Goal: Answer question/provide support: Share knowledge or assist other users

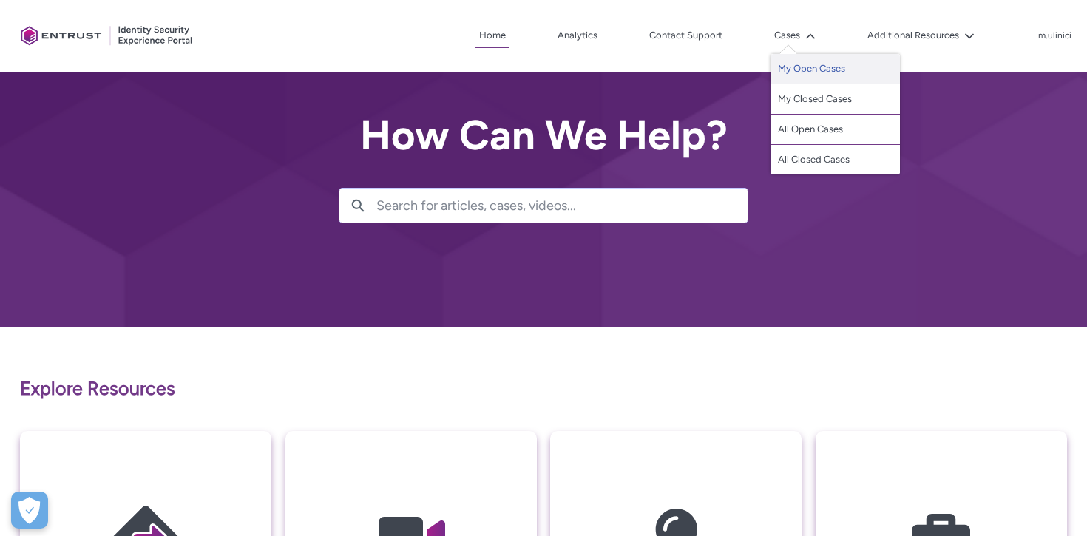
click at [811, 68] on link "My Open Cases" at bounding box center [835, 69] width 129 height 30
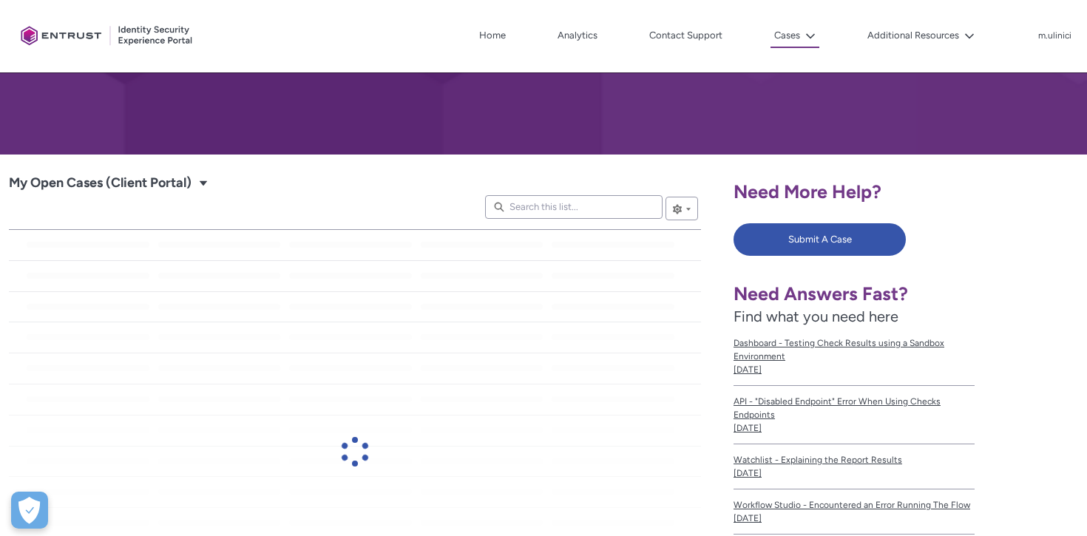
scroll to position [171, 0]
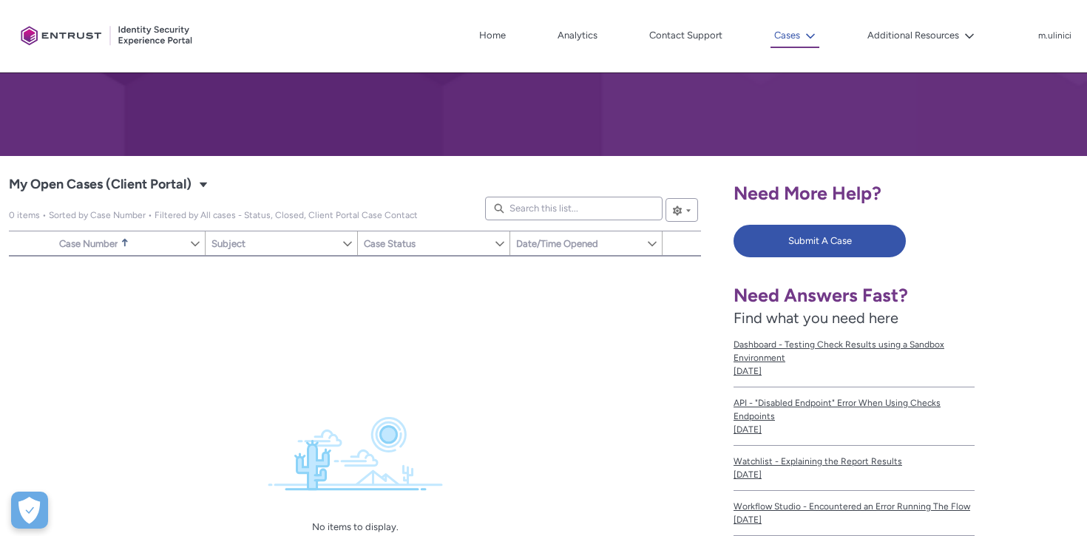
click at [812, 40] on icon at bounding box center [811, 36] width 10 height 10
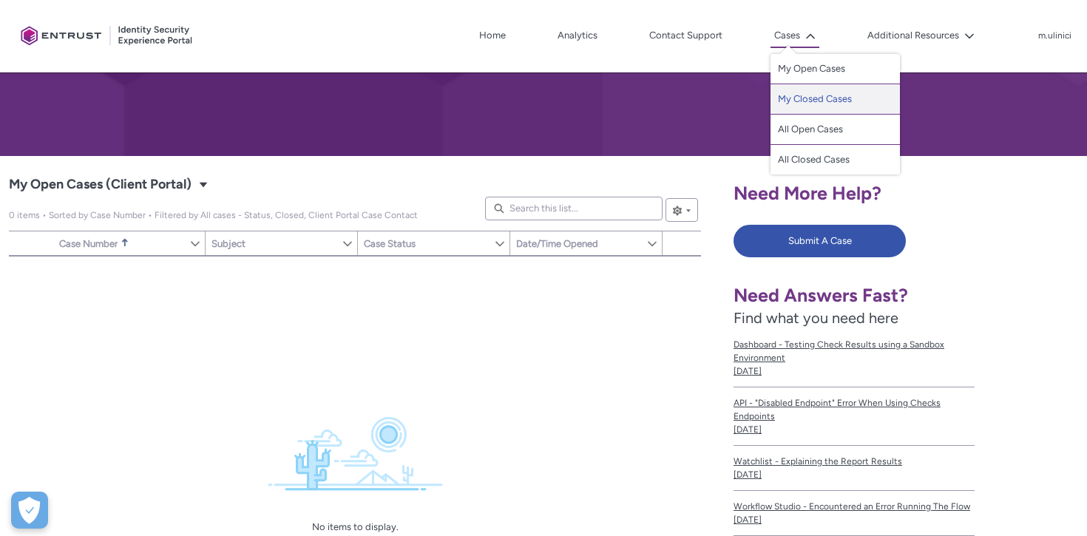
click at [812, 102] on link "My Closed Cases" at bounding box center [835, 99] width 129 height 30
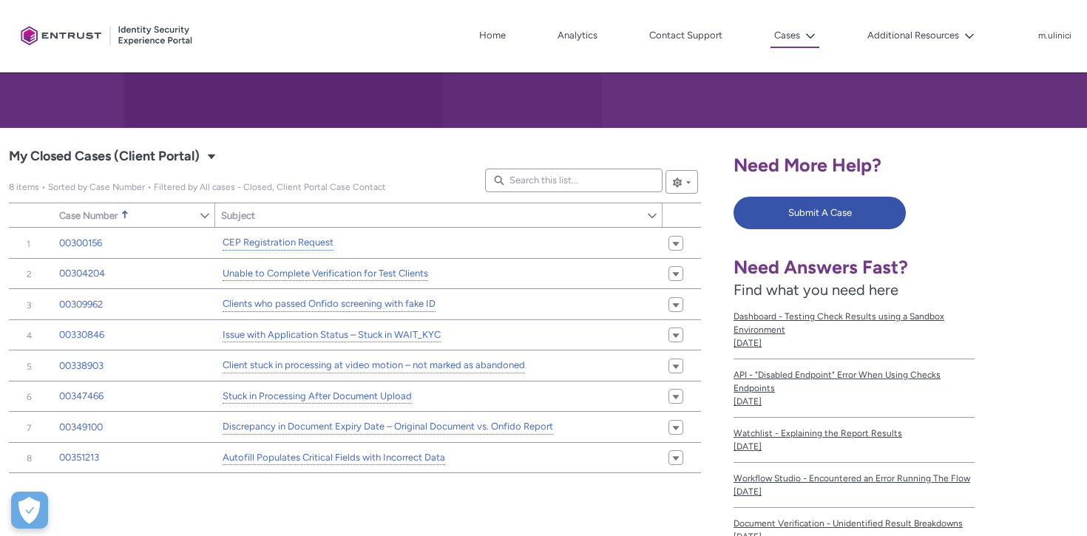
scroll to position [200, 0]
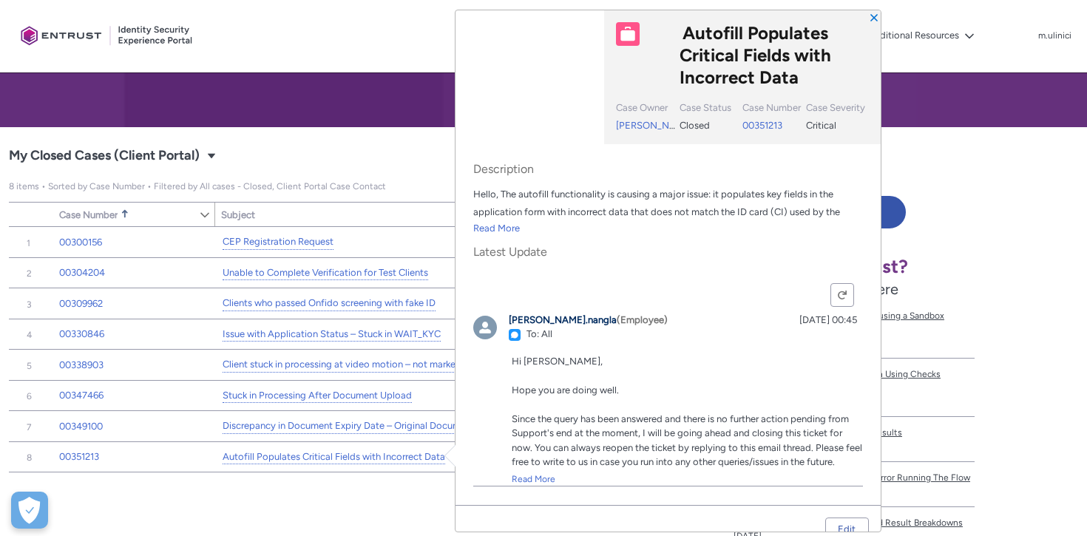
click at [246, 503] on div "Item Number Sort Case Number Sorted Ascending Show Case Number Column Actions S…" at bounding box center [355, 437] width 692 height 420
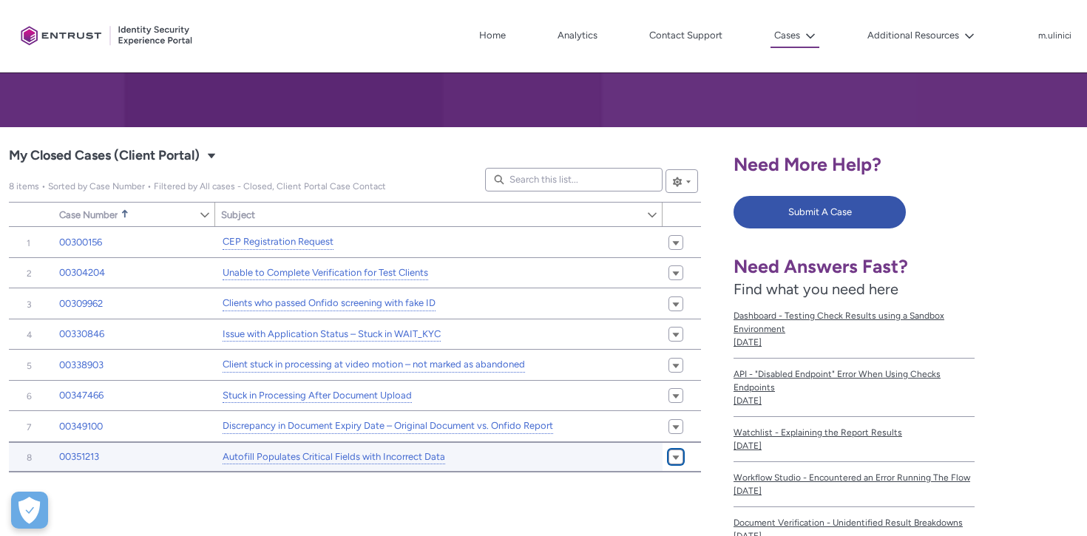
click at [681, 459] on link "Show Actions" at bounding box center [676, 457] width 15 height 15
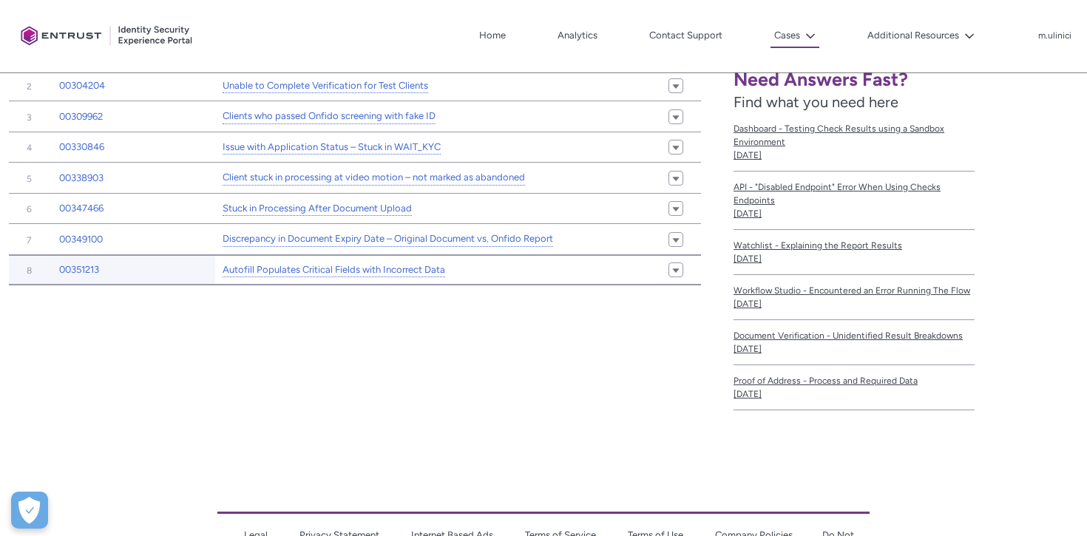
scroll to position [386, 0]
click at [367, 360] on div "Item Number Sort Case Number Sorted Ascending Show Case Number Column Actions S…" at bounding box center [355, 251] width 692 height 420
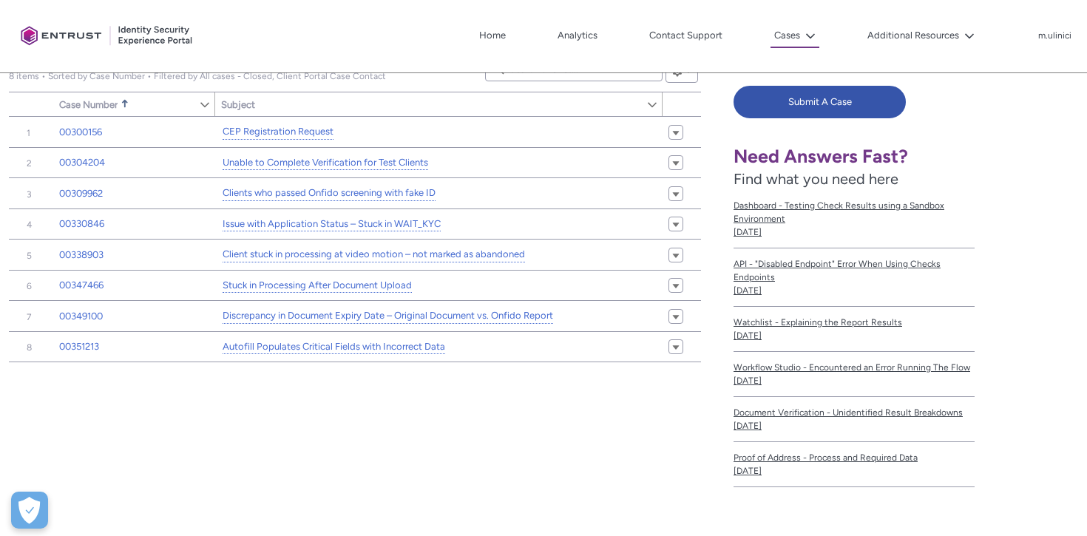
scroll to position [308, 0]
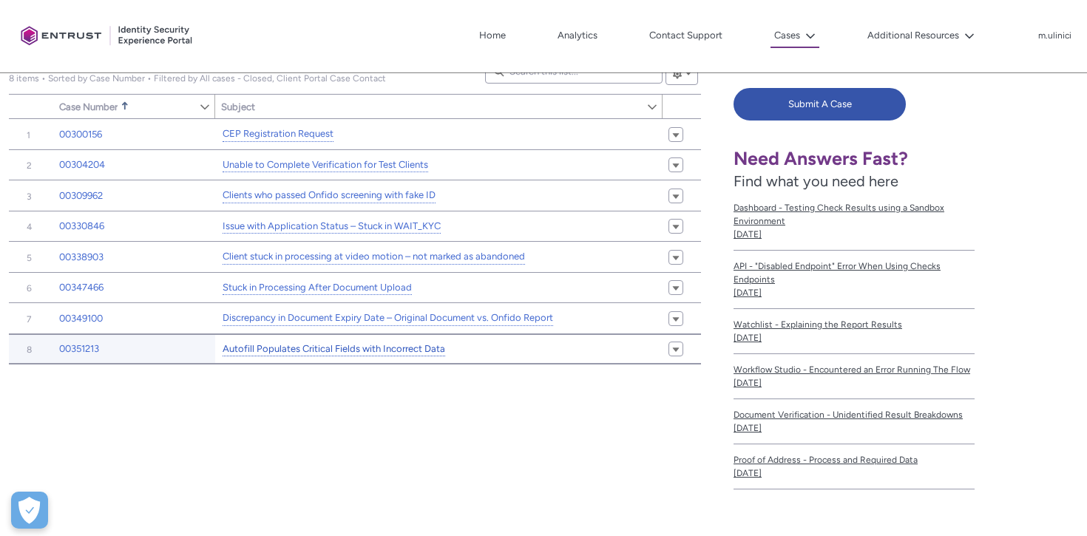
click at [375, 351] on link "Autofill Populates Critical Fields with Incorrect Data" at bounding box center [334, 350] width 223 height 16
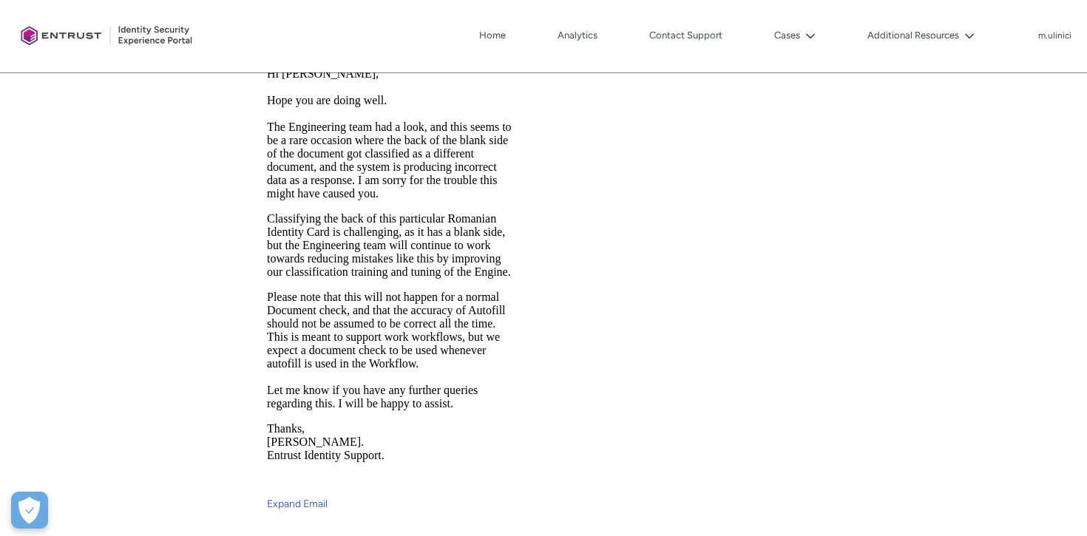
scroll to position [1212, 0]
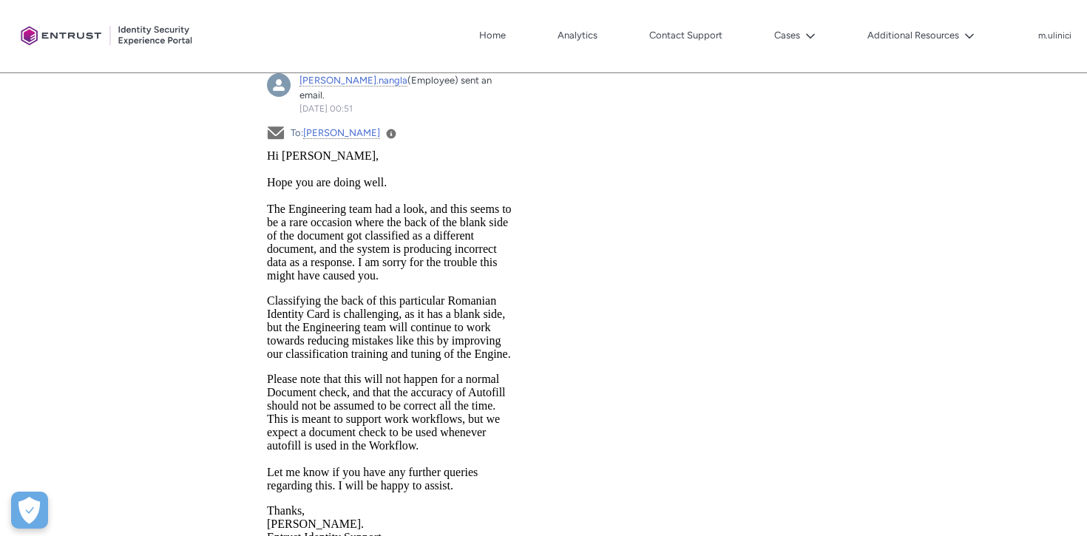
drag, startPoint x: 269, startPoint y: 155, endPoint x: 463, endPoint y: 498, distance: 394.1
click at [463, 149] on body "Hi [PERSON_NAME], Hope you are doing well. The Engineering team had a look, and…" at bounding box center [391, 149] width 251 height 0
copy body "Hi [PERSON_NAME], Hope you are doing well. The Engineering team had a look, and…"
click at [413, 397] on p "Please note that this will not happen for a normal Document check, and that the…" at bounding box center [391, 432] width 251 height 120
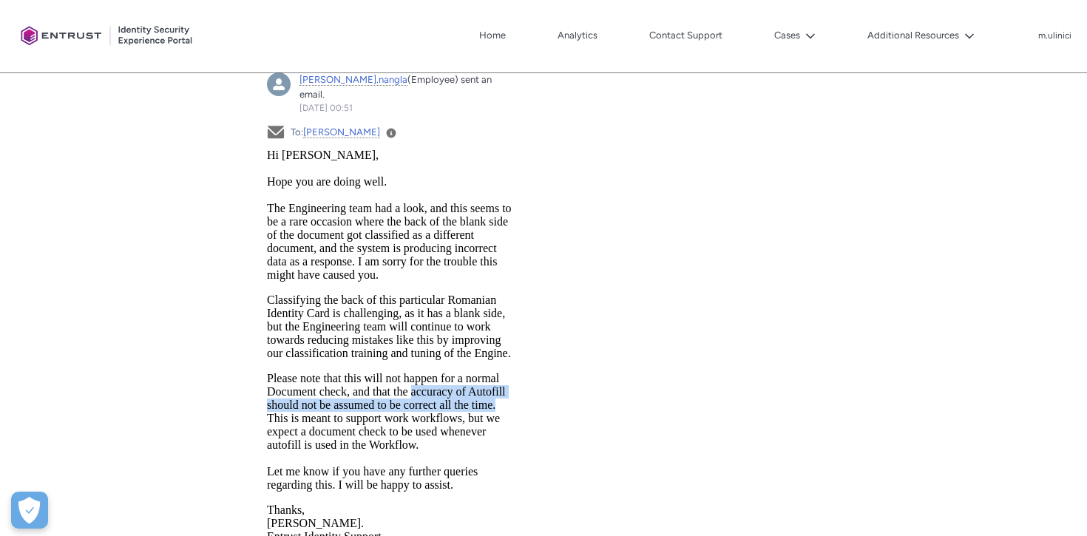
drag, startPoint x: 410, startPoint y: 398, endPoint x: 496, endPoint y: 413, distance: 87.9
click at [496, 413] on p "Please note that this will not happen for a normal Document check, and that the…" at bounding box center [391, 432] width 251 height 120
copy p "accuracy of Autofill should not be assumed to be correct all the time."
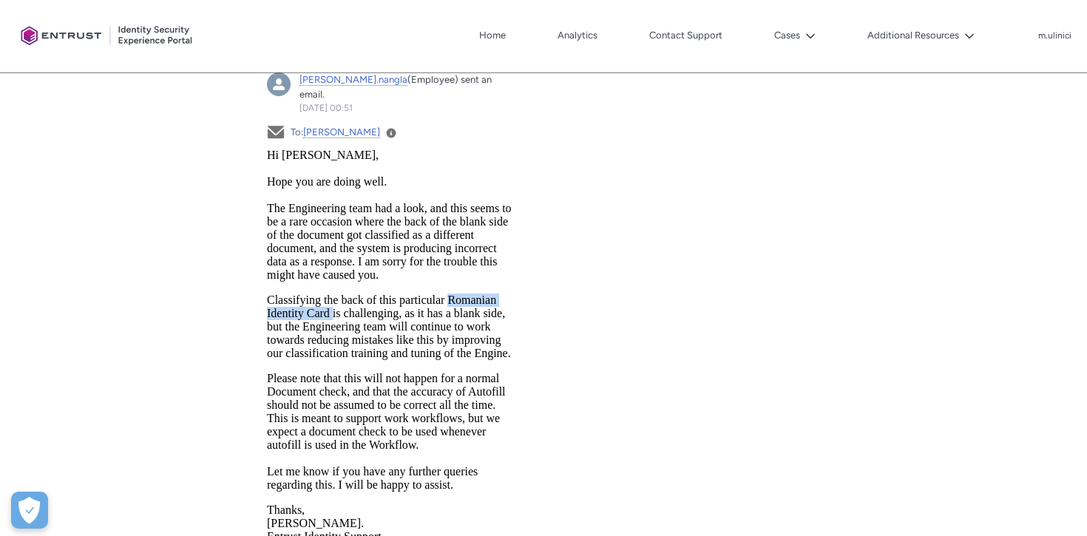
drag, startPoint x: 448, startPoint y: 303, endPoint x: 334, endPoint y: 321, distance: 116.0
click at [334, 321] on p "Classifying the back of this particular Romanian Identity Card is challenging, …" at bounding box center [391, 327] width 251 height 67
copy p "Romanian Identity Card i"
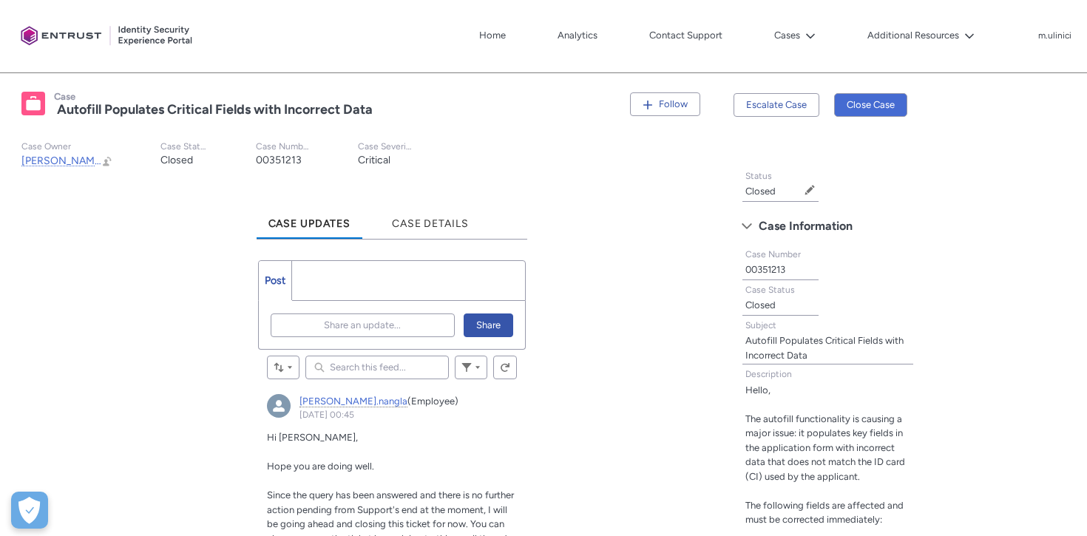
scroll to position [260, 0]
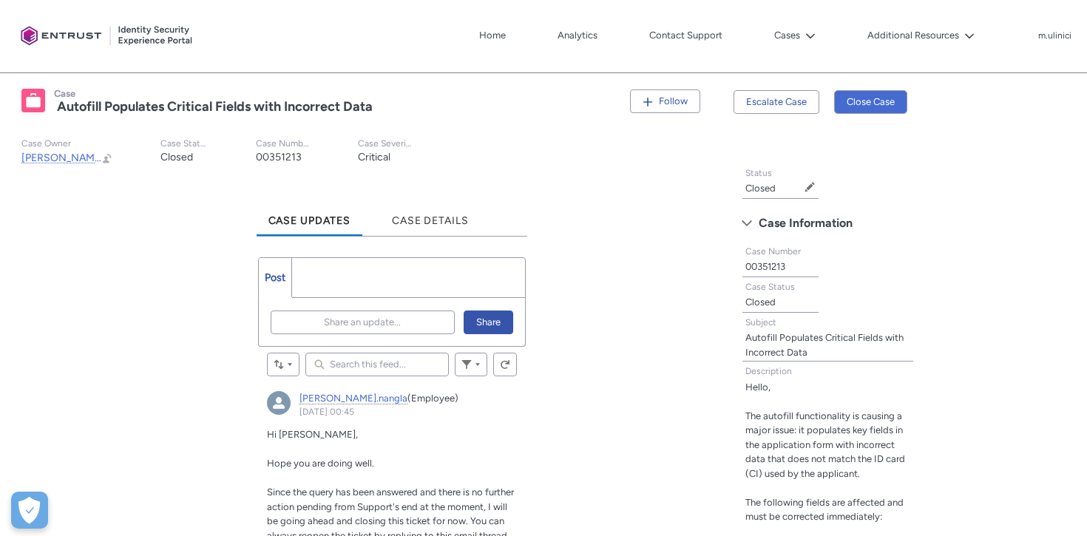
click at [800, 87] on article "Escalate Case" at bounding box center [777, 92] width 86 height 41
click at [794, 98] on button "Escalate Case" at bounding box center [777, 102] width 86 height 24
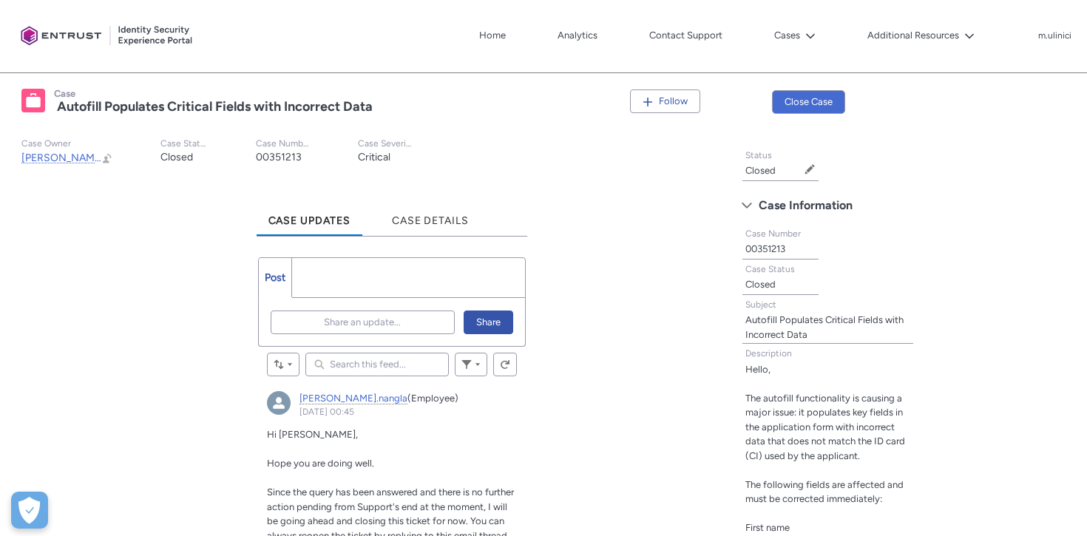
scroll to position [201, 0]
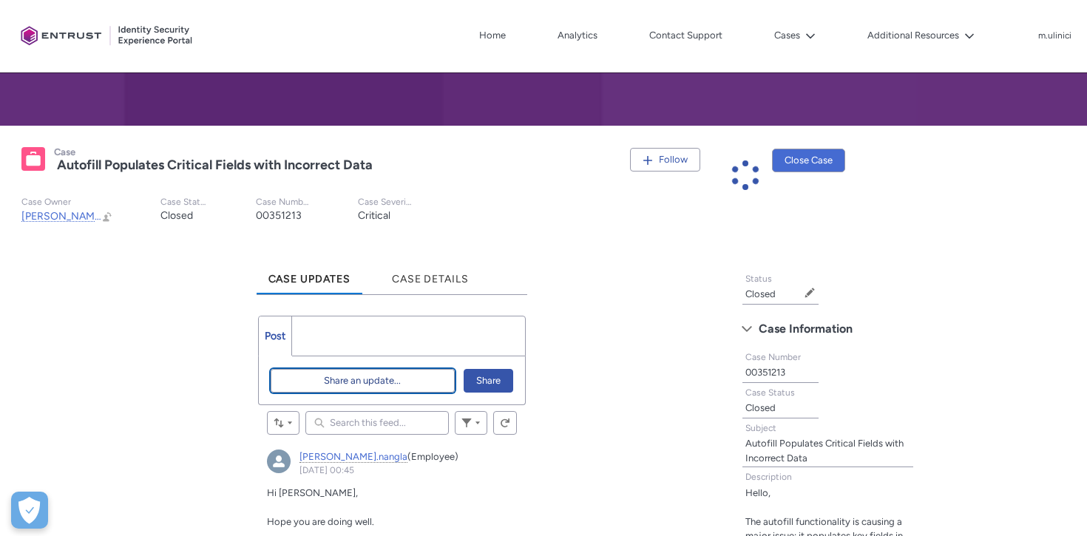
click at [334, 378] on span "Share an update..." at bounding box center [362, 381] width 77 height 22
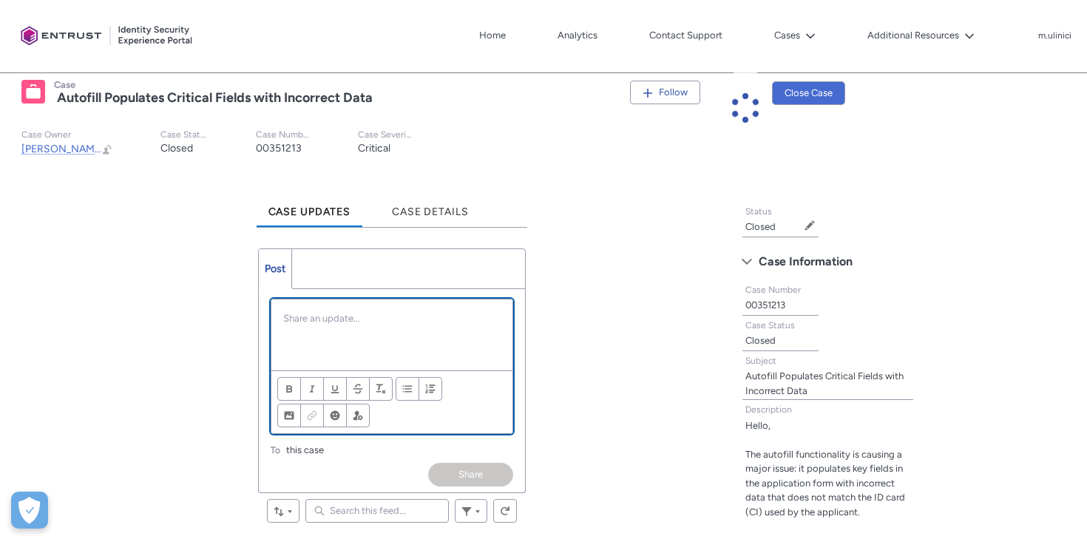
scroll to position [269, 0]
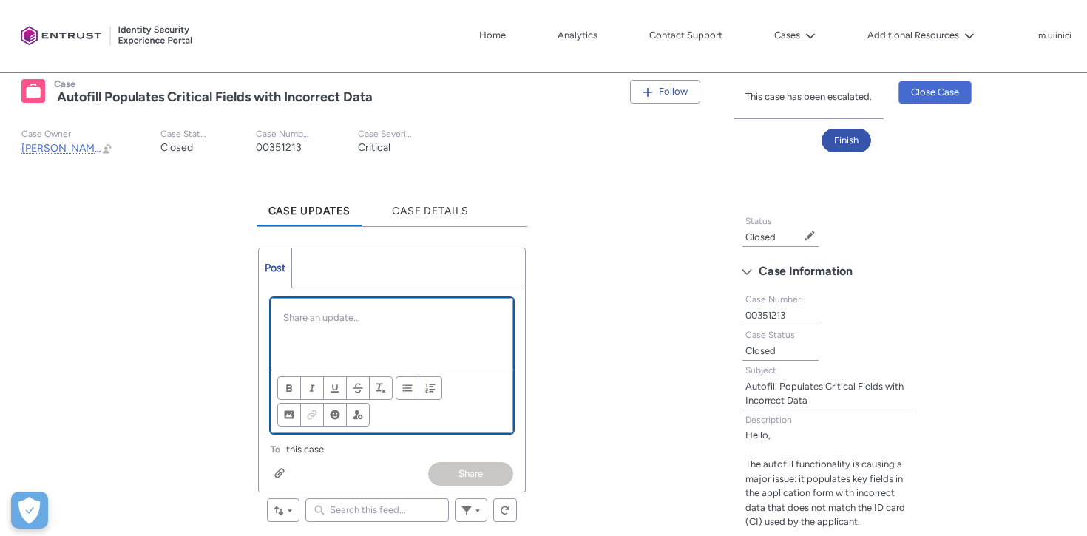
paste div "Chatter Publisher"
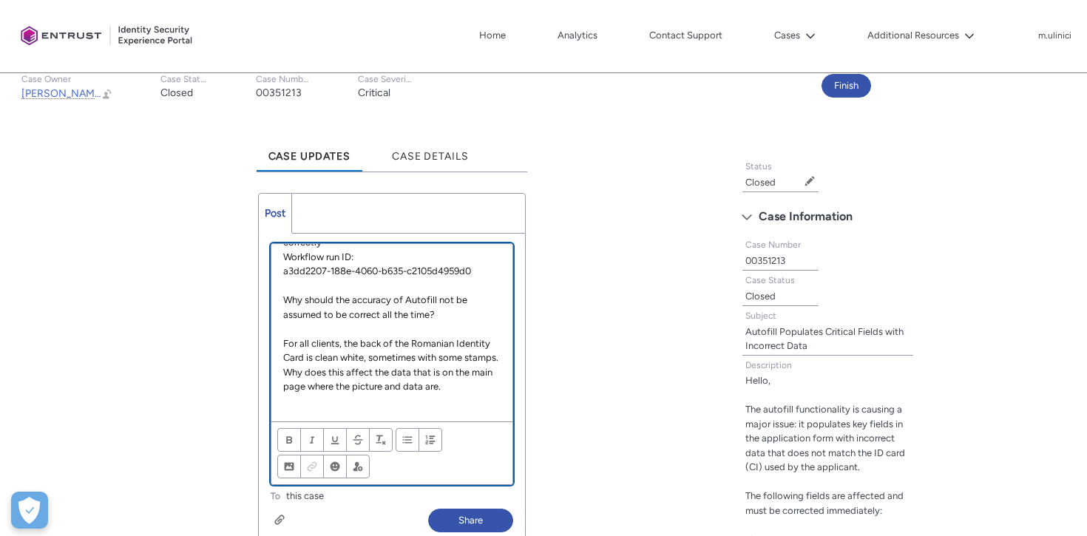
scroll to position [64, 0]
click at [311, 416] on p "Please" at bounding box center [392, 415] width 218 height 15
click at [287, 415] on p "please clarify" at bounding box center [392, 415] width 218 height 15
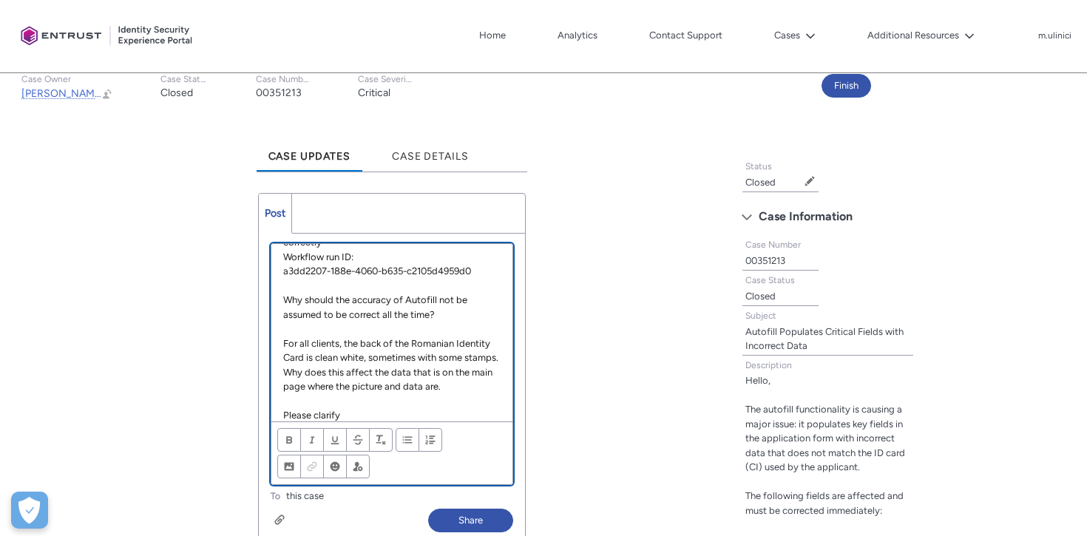
click at [346, 411] on p "Please clarify" at bounding box center [392, 415] width 218 height 15
click at [463, 517] on button "Share" at bounding box center [470, 521] width 85 height 24
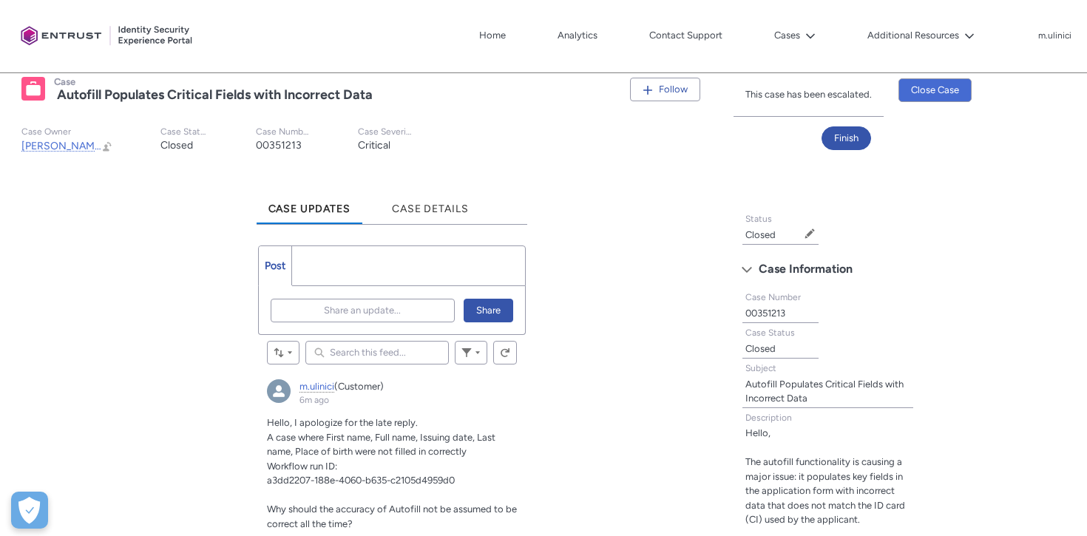
scroll to position [0, 0]
